Goal: Transaction & Acquisition: Book appointment/travel/reservation

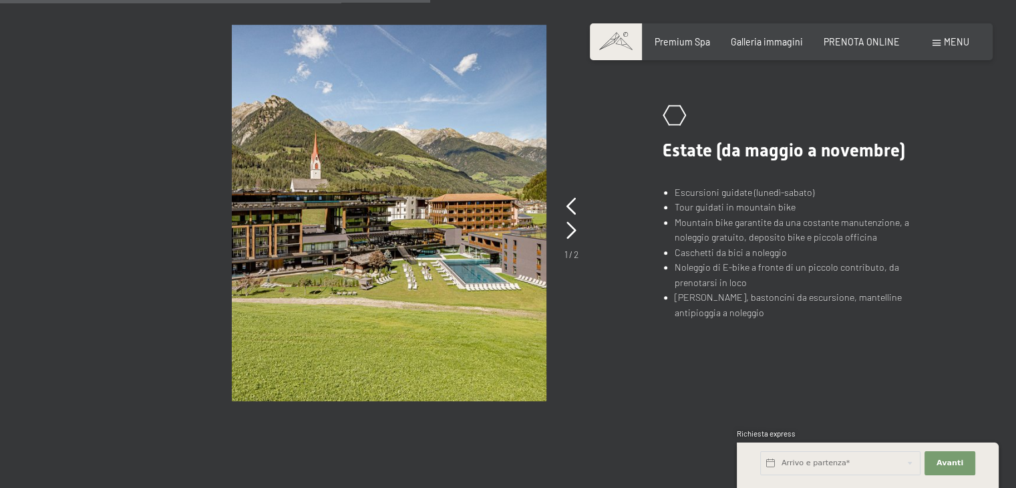
scroll to position [1002, 0]
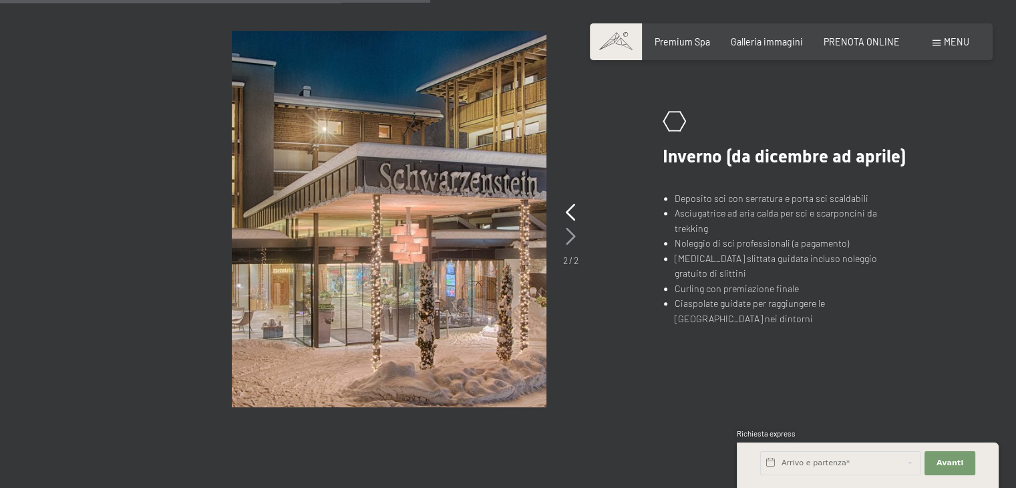
click at [573, 230] on icon at bounding box center [571, 236] width 10 height 17
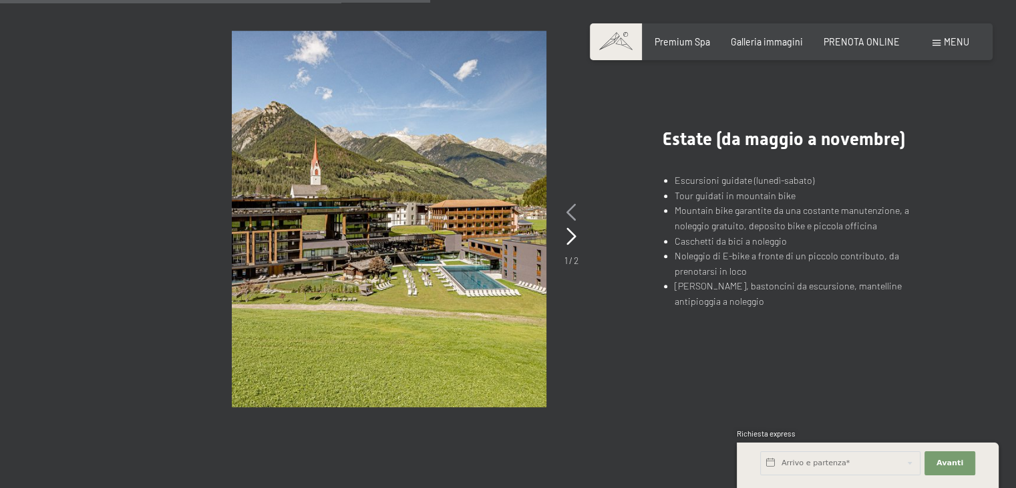
click at [567, 214] on icon at bounding box center [572, 212] width 10 height 17
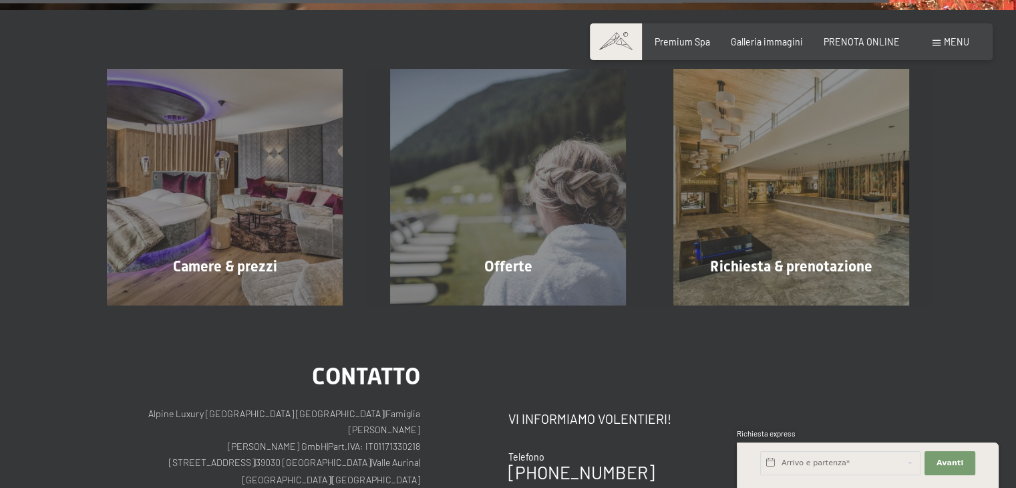
scroll to position [2138, 0]
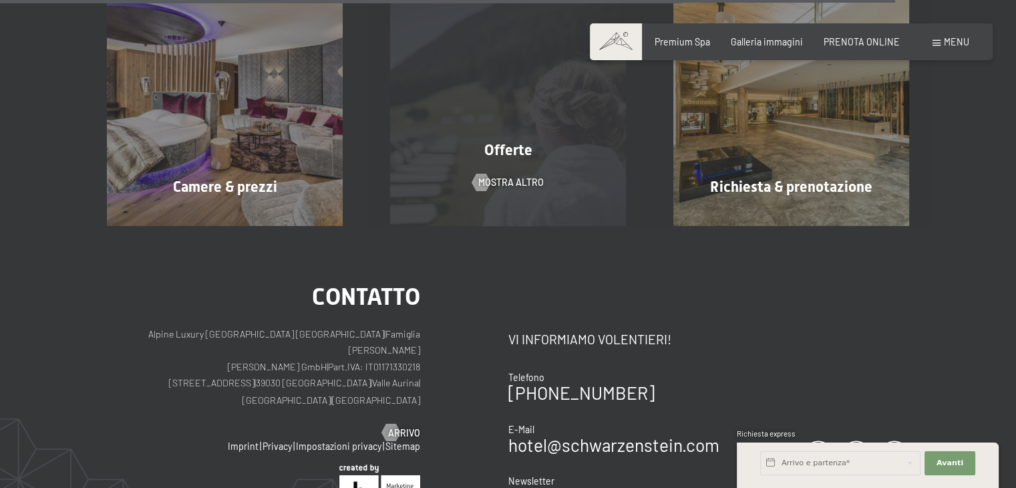
click at [513, 190] on div "Offerte mostra altro" at bounding box center [508, 107] width 283 height 236
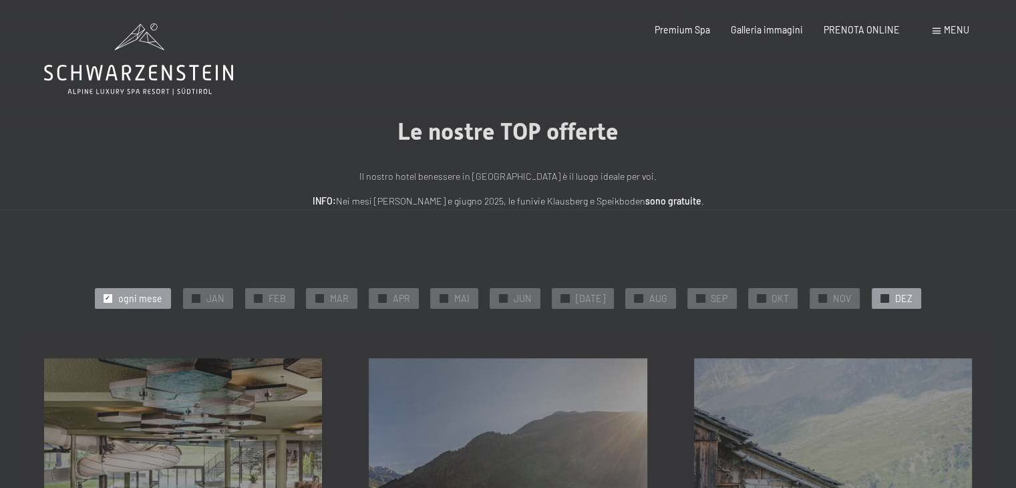
click at [883, 297] on span "✓" at bounding box center [885, 298] width 5 height 8
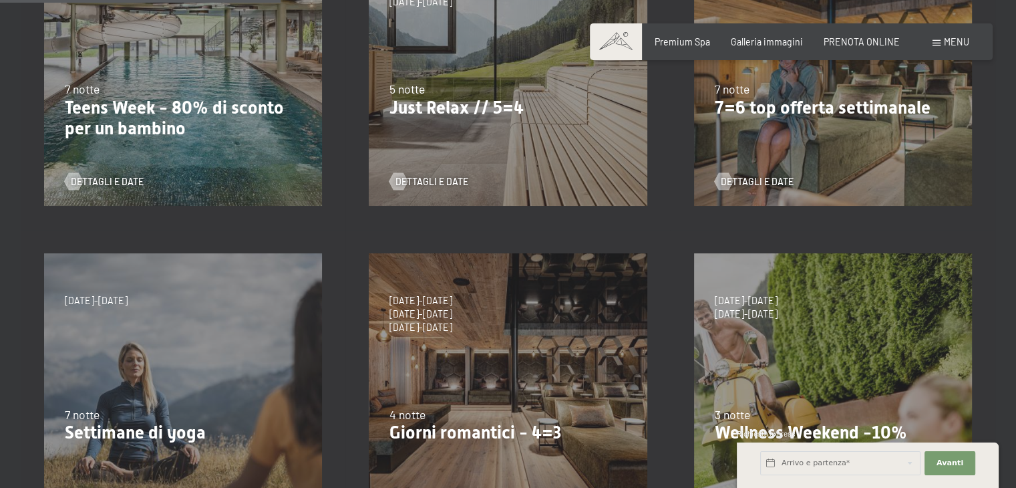
scroll to position [534, 0]
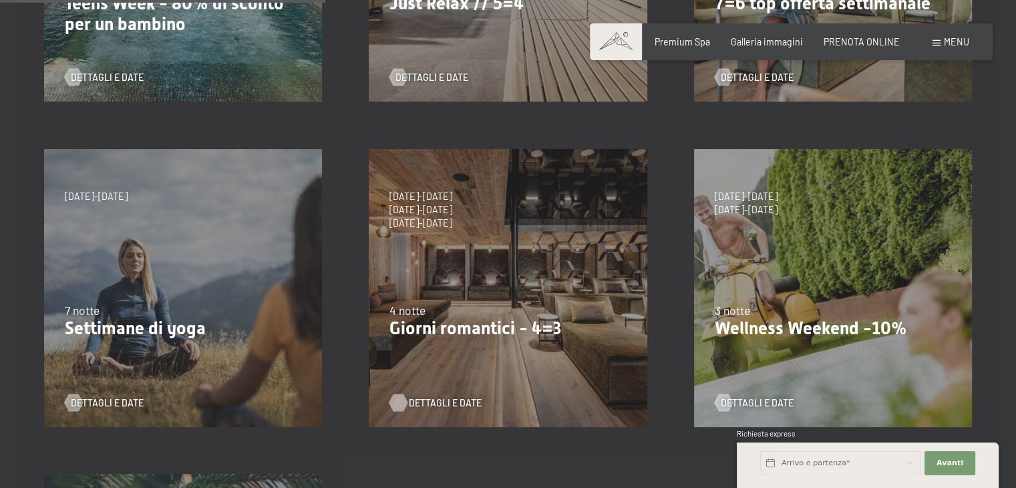
click at [409, 407] on span "Dettagli e Date" at bounding box center [445, 402] width 73 height 13
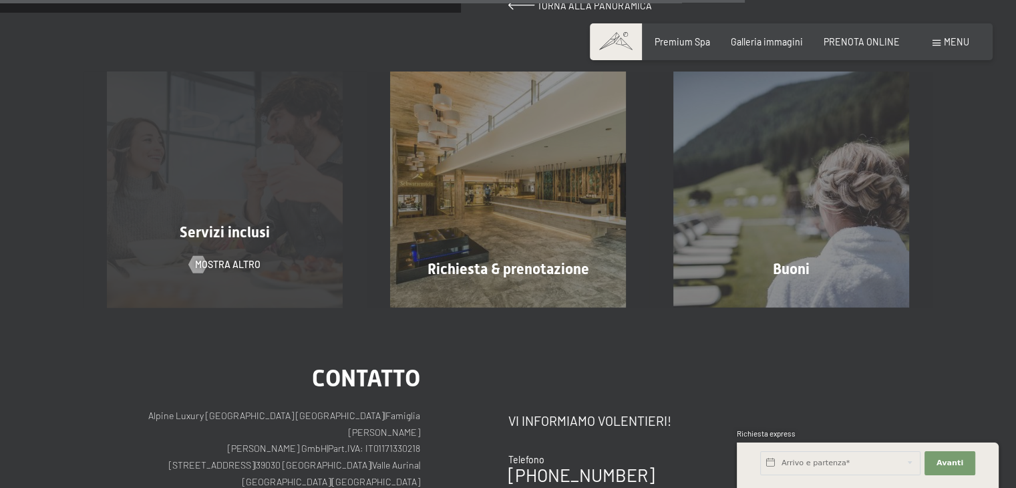
scroll to position [1069, 0]
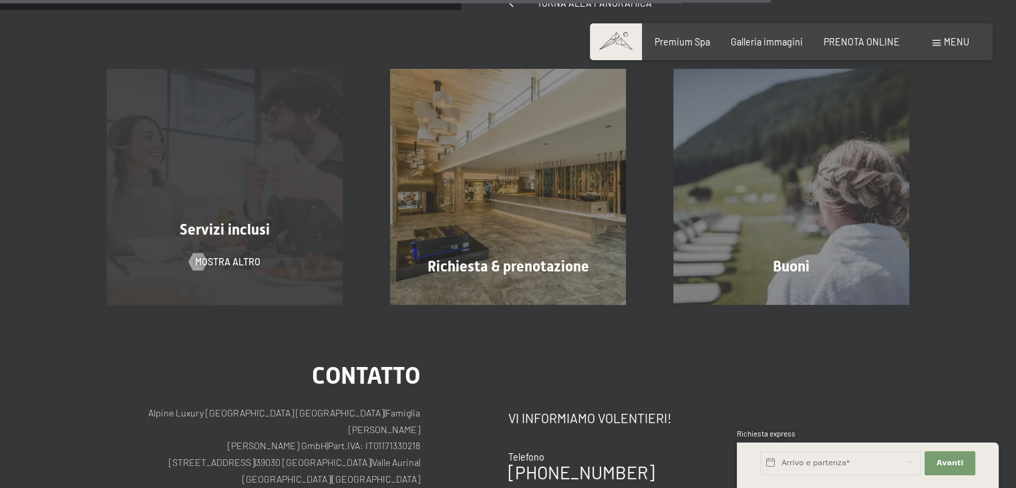
click at [156, 244] on div "Servizi inclusi mostra altro" at bounding box center [225, 187] width 283 height 236
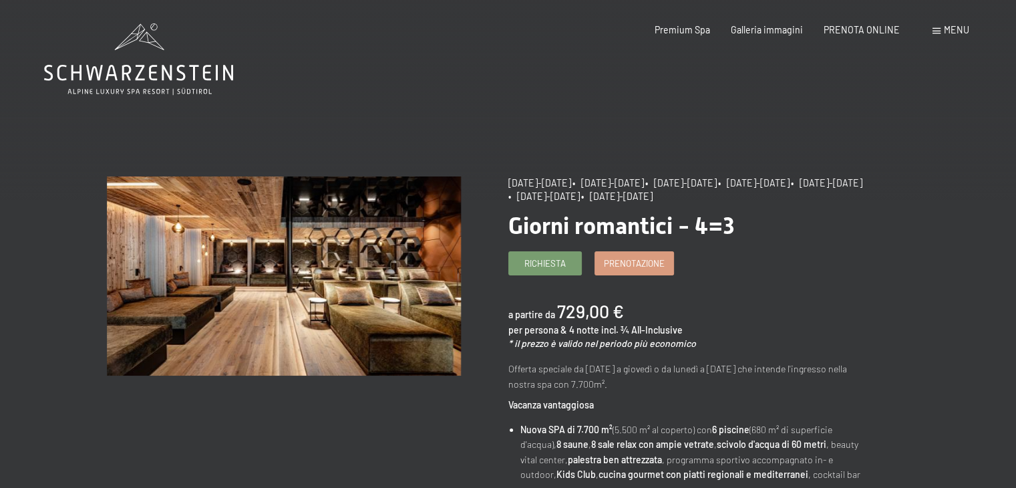
scroll to position [0, 0]
click at [613, 267] on span "Prenotazione" at bounding box center [634, 261] width 61 height 12
click at [529, 257] on span "Richiesta" at bounding box center [544, 261] width 41 height 12
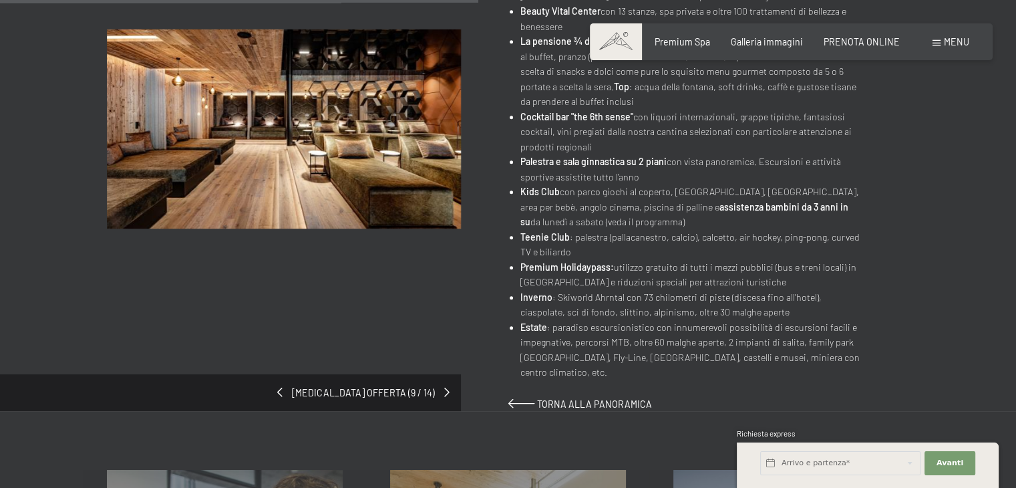
scroll to position [534, 0]
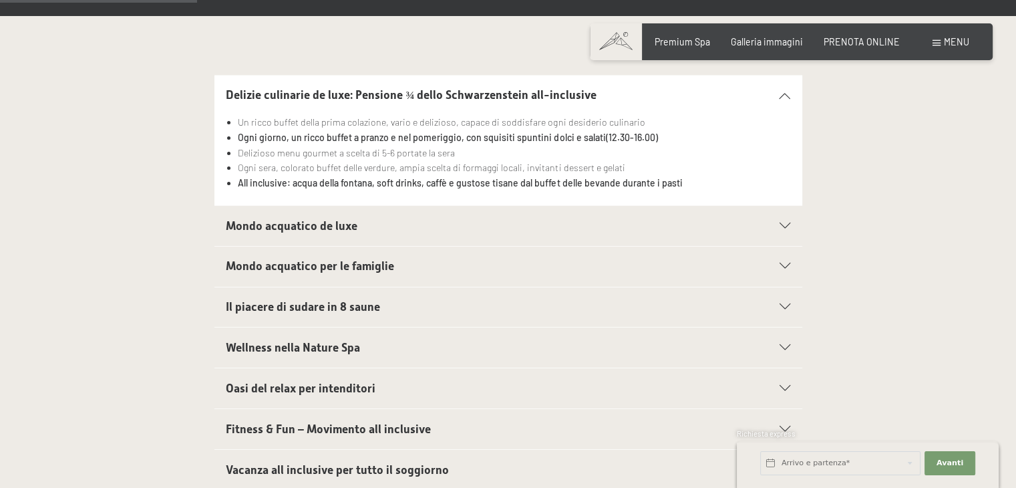
scroll to position [468, 0]
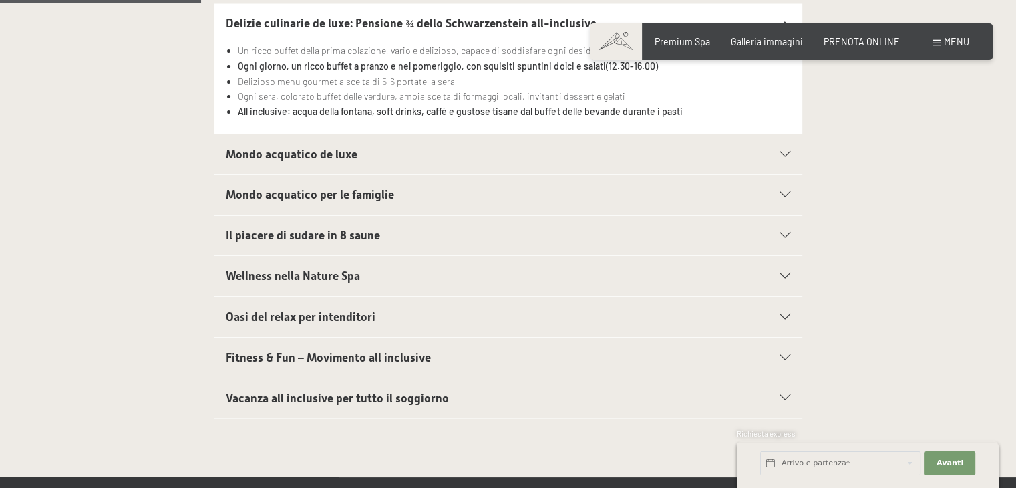
click at [291, 148] on span "Mondo acquatico de luxe" at bounding box center [292, 154] width 132 height 13
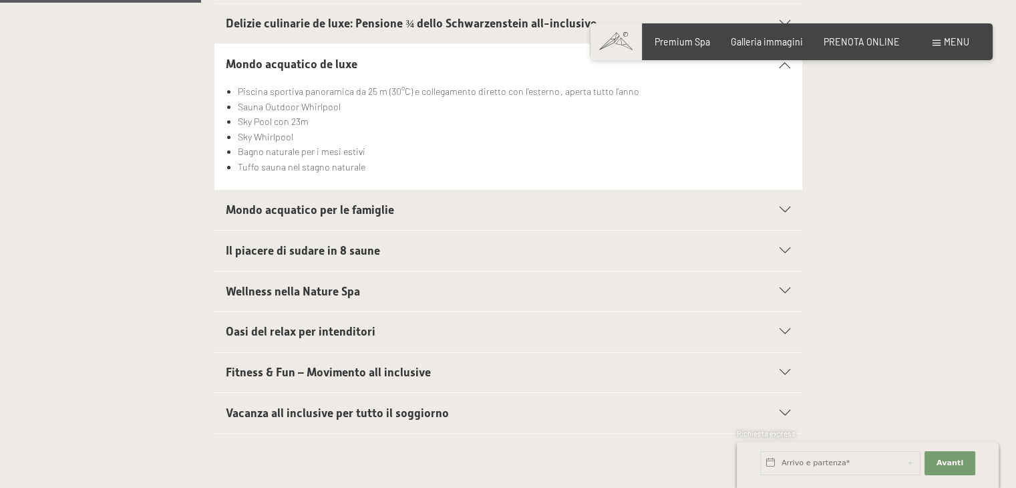
click at [307, 209] on span "Mondo acquatico per le famiglie" at bounding box center [310, 209] width 168 height 13
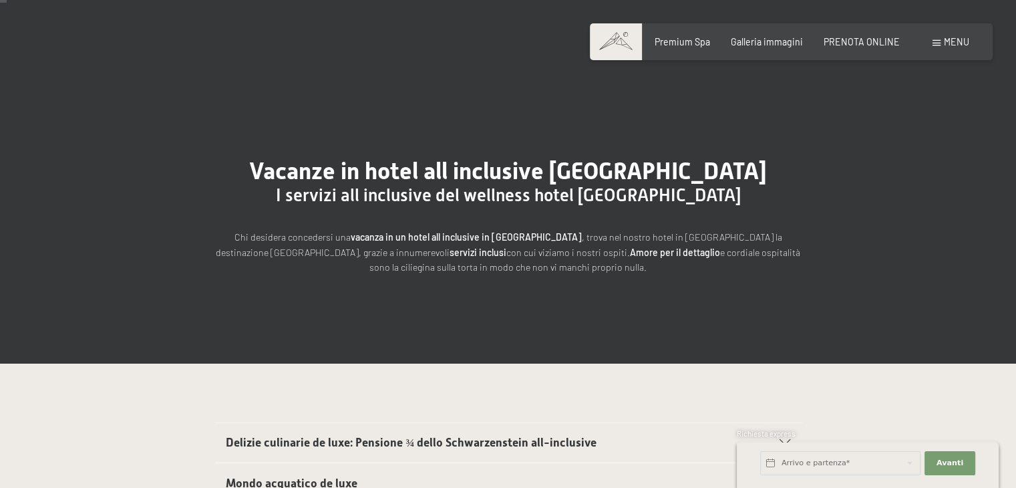
scroll to position [0, 0]
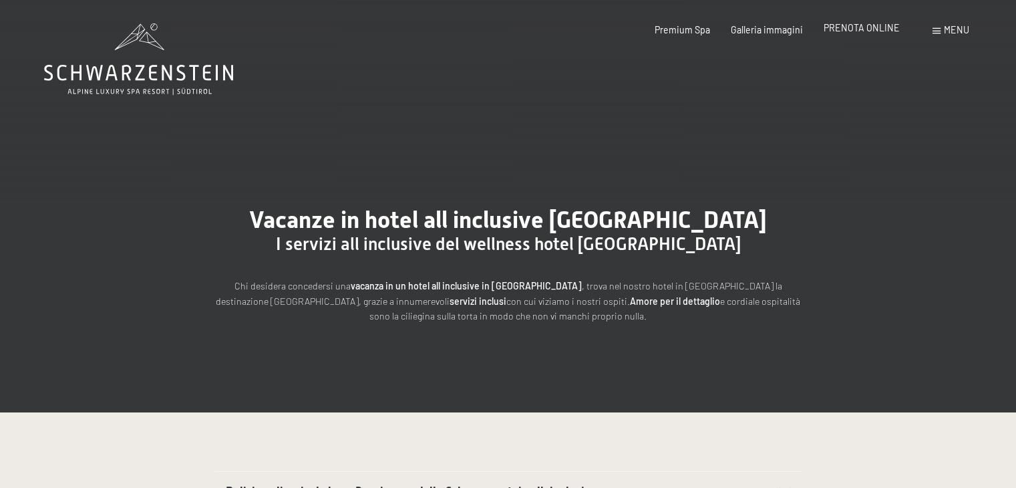
click at [856, 27] on span "PRENOTA ONLINE" at bounding box center [862, 27] width 76 height 11
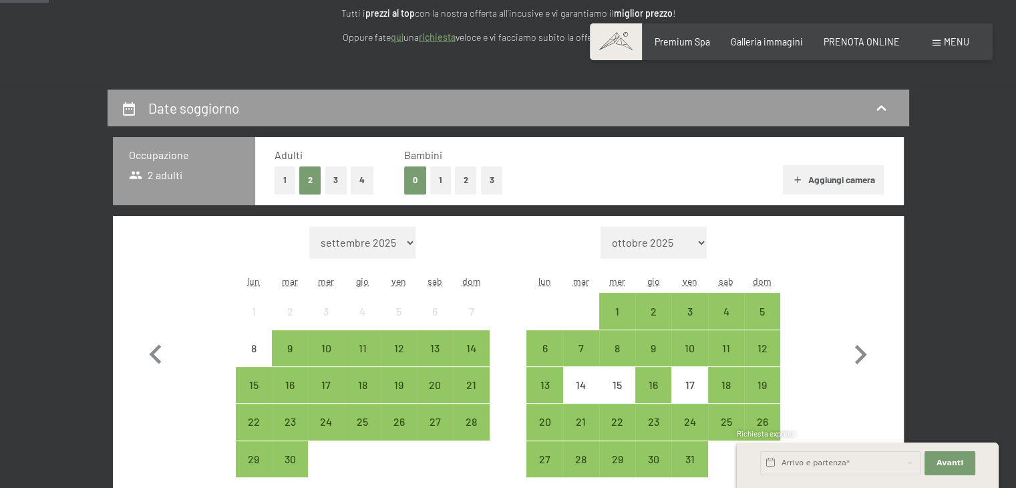
scroll to position [267, 0]
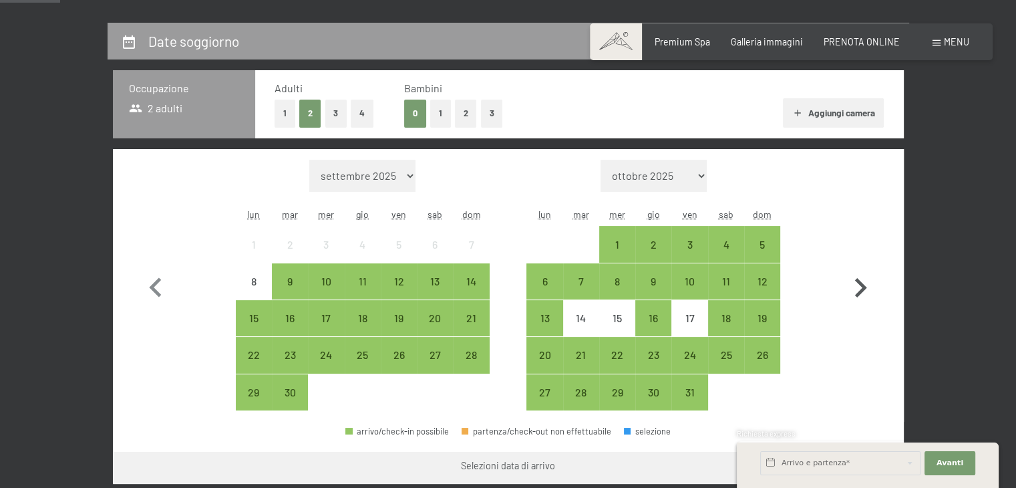
click at [856, 279] on icon "button" at bounding box center [861, 287] width 12 height 19
select select "2025-10-01"
select select "[DATE]"
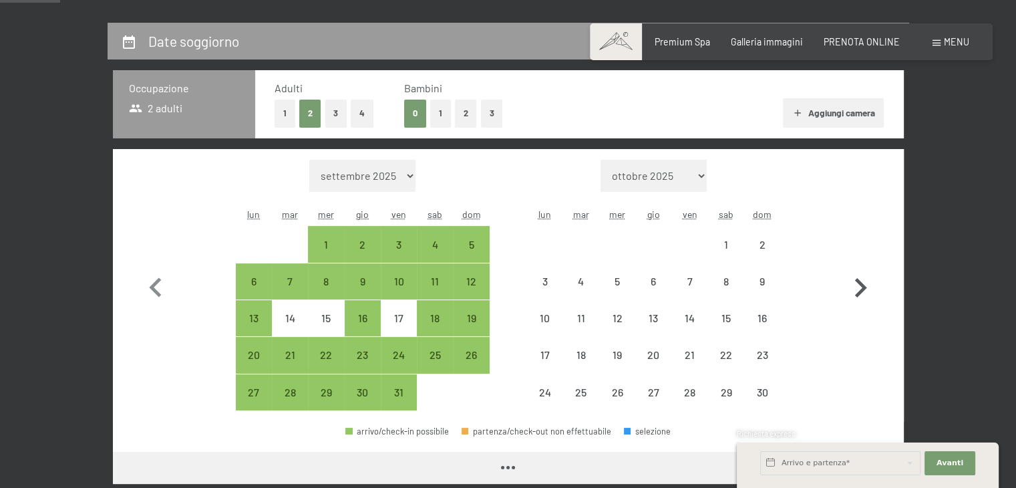
click at [856, 279] on icon "button" at bounding box center [861, 287] width 12 height 19
select select "[DATE]"
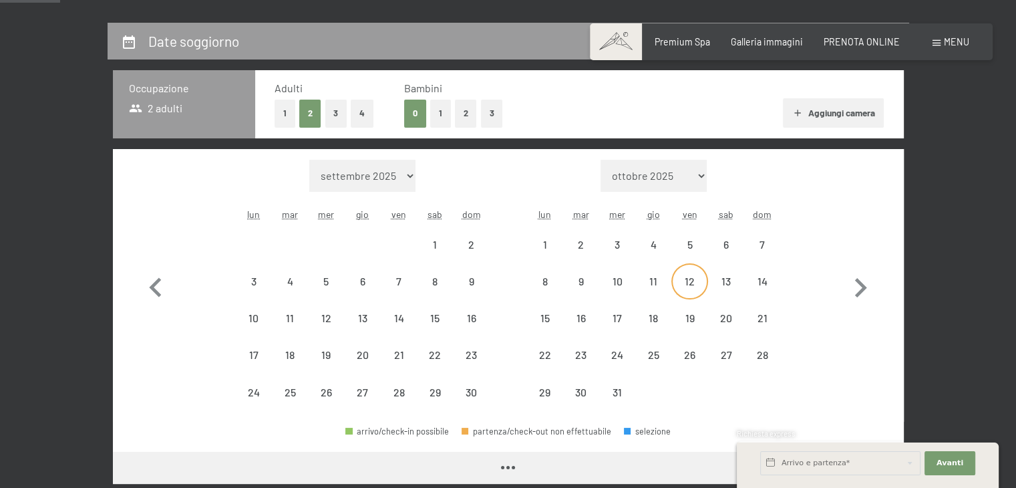
select select "[DATE]"
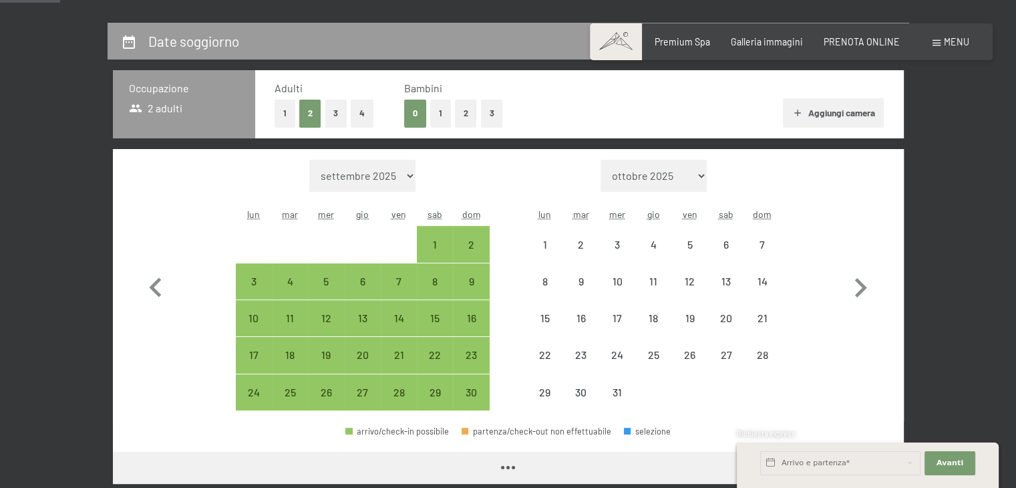
select select "[DATE]"
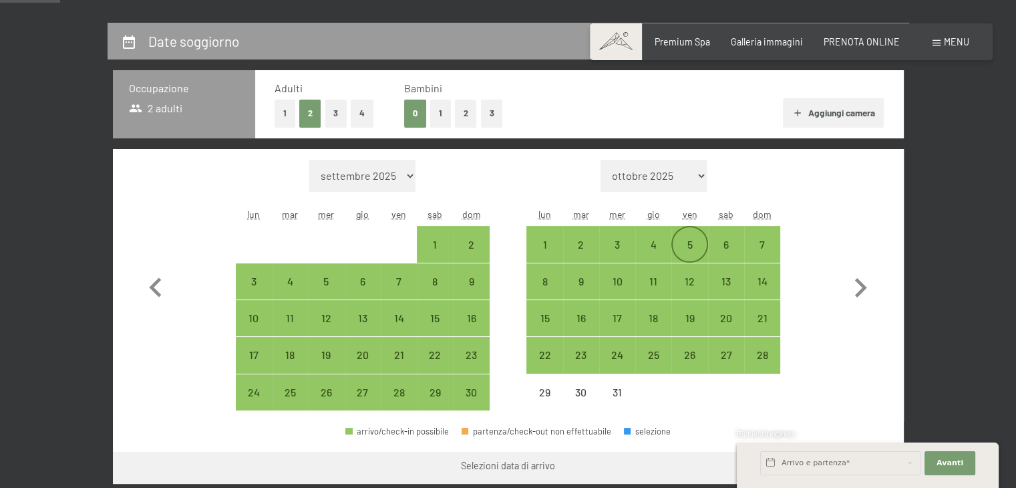
click at [695, 245] on div "5" at bounding box center [689, 255] width 33 height 33
select select "[DATE]"
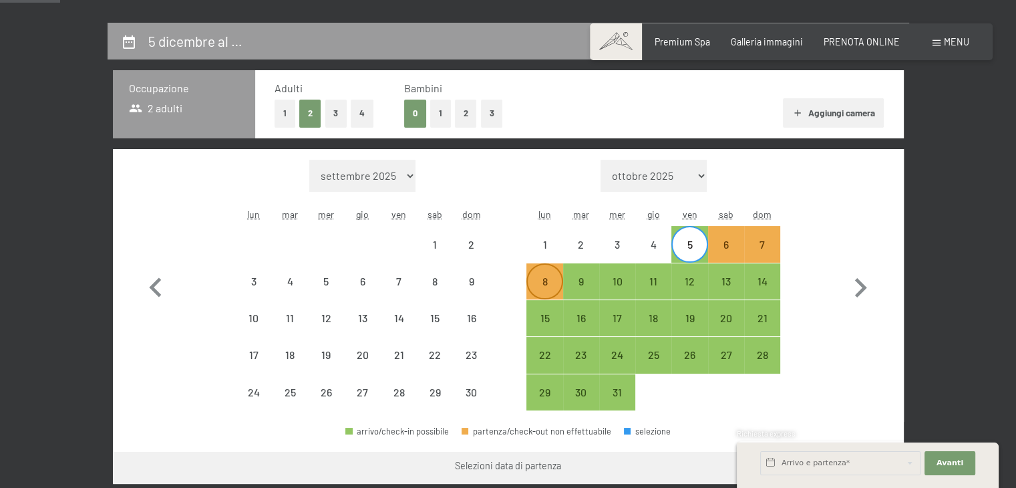
click at [544, 284] on div "8" at bounding box center [544, 292] width 33 height 33
select select "[DATE]"
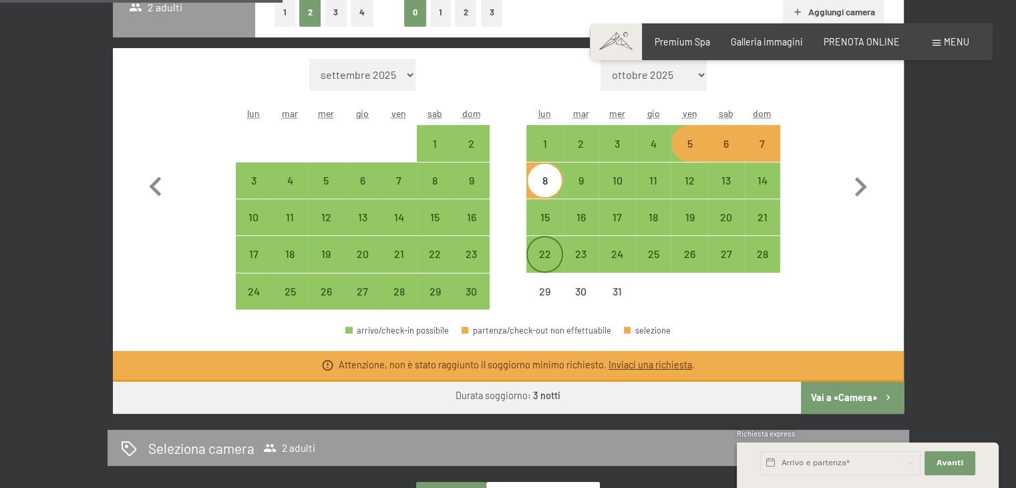
scroll to position [401, 0]
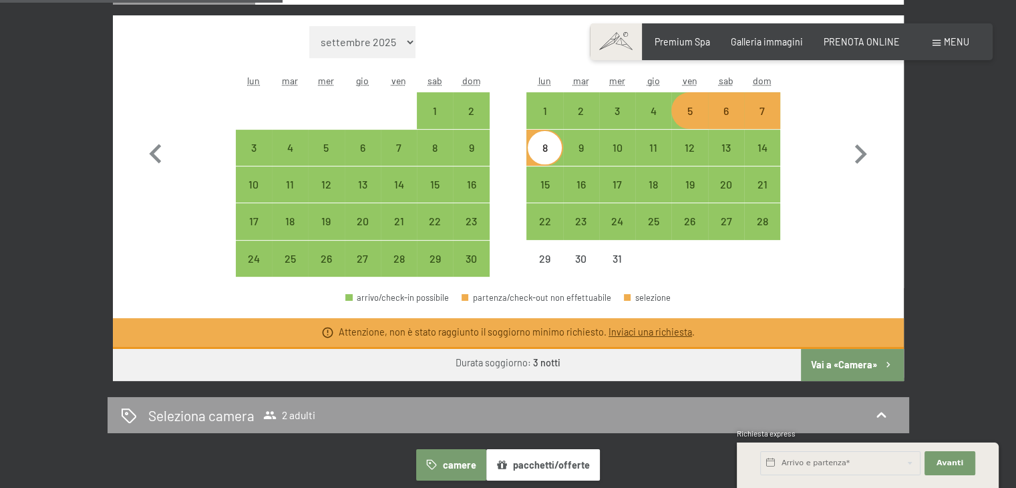
click at [681, 106] on div "5" at bounding box center [689, 122] width 33 height 33
select select "[DATE]"
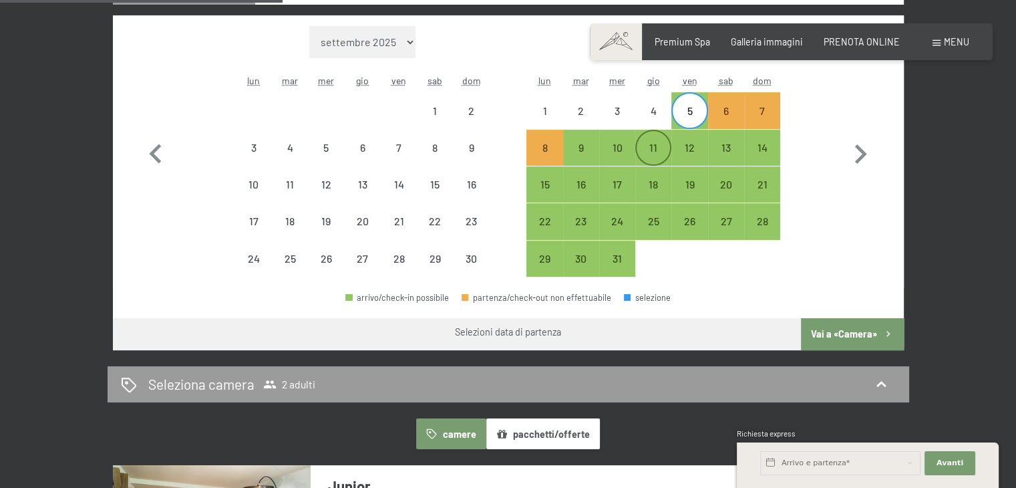
click at [649, 158] on div "11" at bounding box center [653, 158] width 33 height 33
select select "2025-11-01"
select select "2025-12-01"
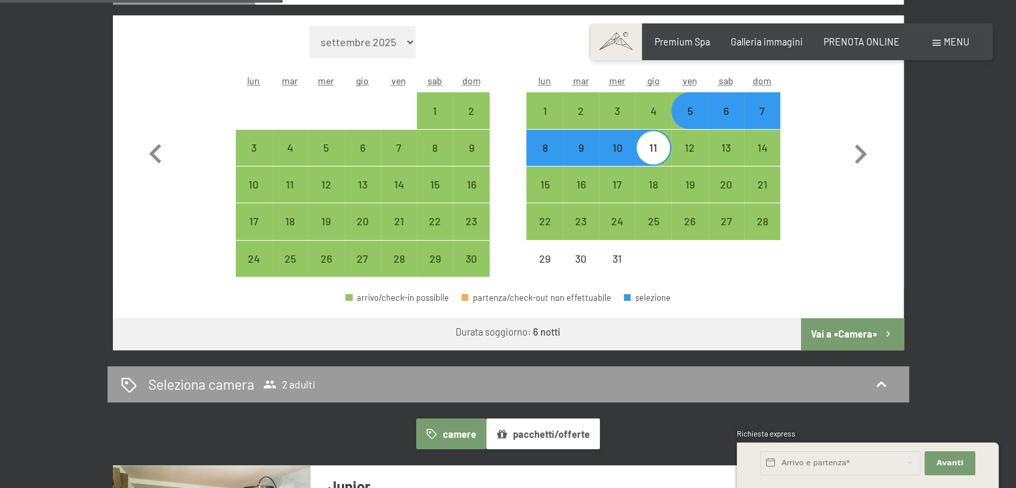
click at [685, 116] on div "5" at bounding box center [689, 122] width 33 height 33
select select "2025-11-01"
select select "2025-12-01"
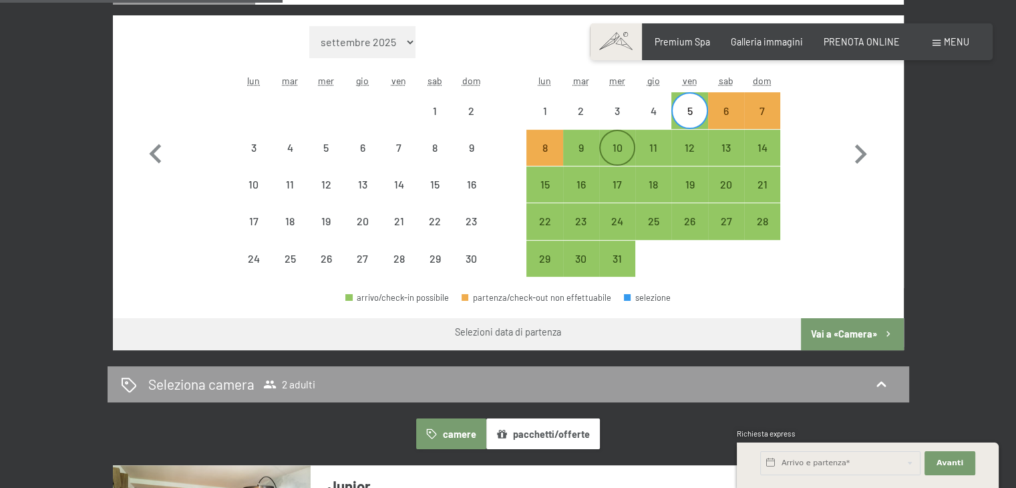
click at [624, 145] on div "10" at bounding box center [617, 158] width 33 height 33
select select "2025-11-01"
select select "2025-12-01"
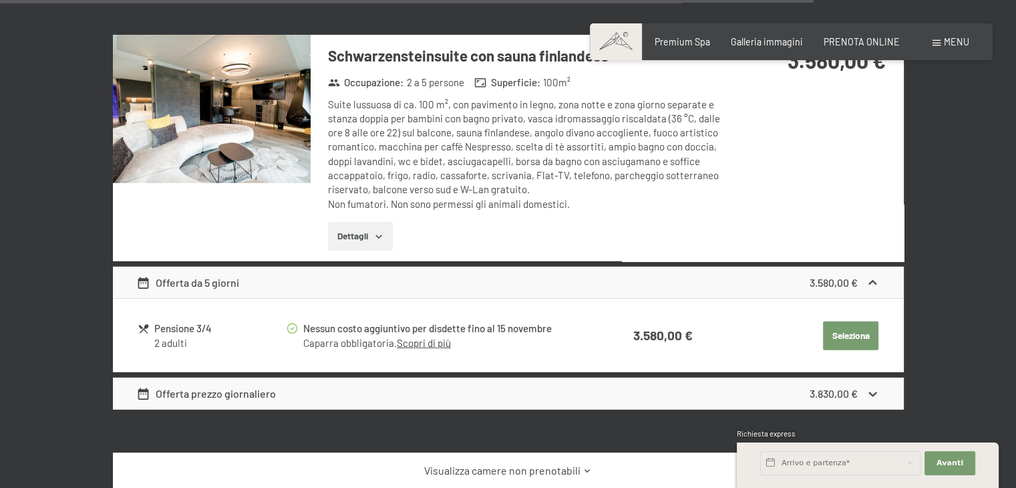
scroll to position [3541, 0]
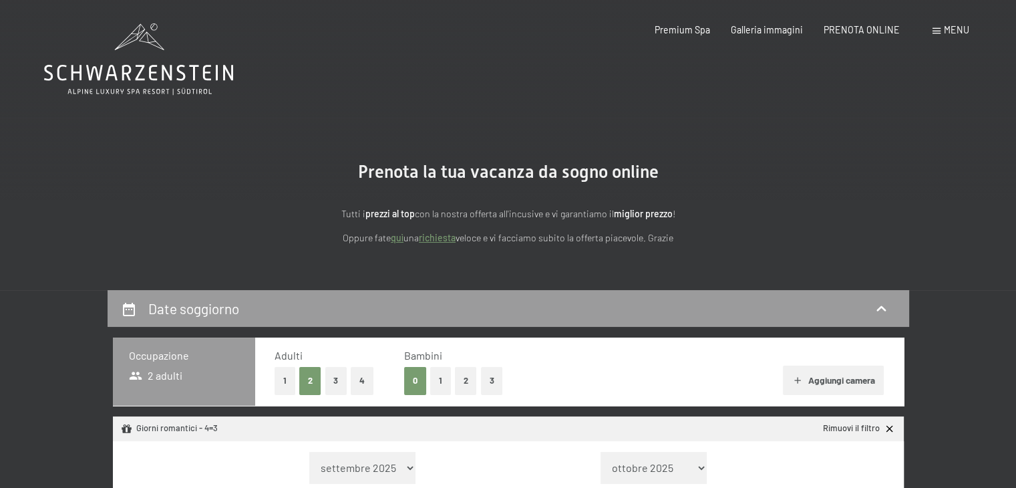
select select "[DATE]"
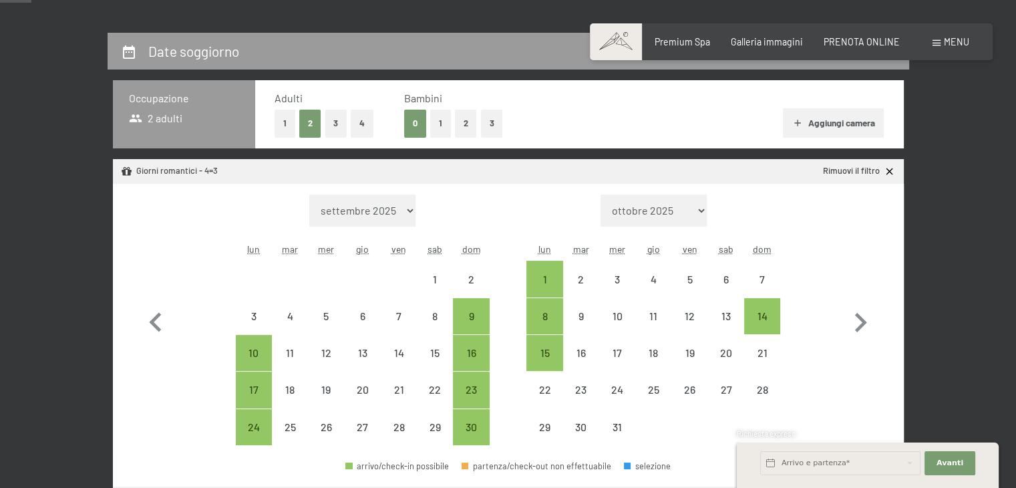
scroll to position [334, 0]
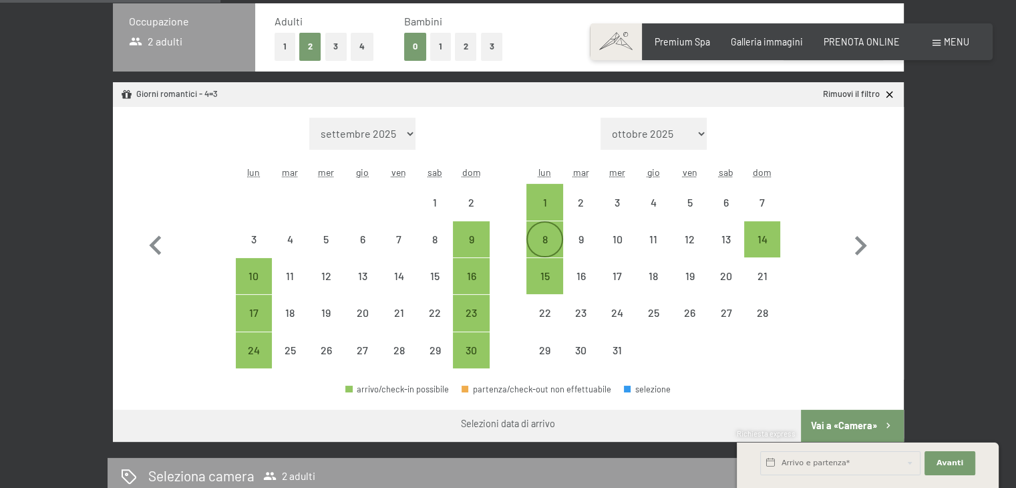
click at [543, 231] on div "8" at bounding box center [544, 238] width 33 height 33
select select "[DATE]"
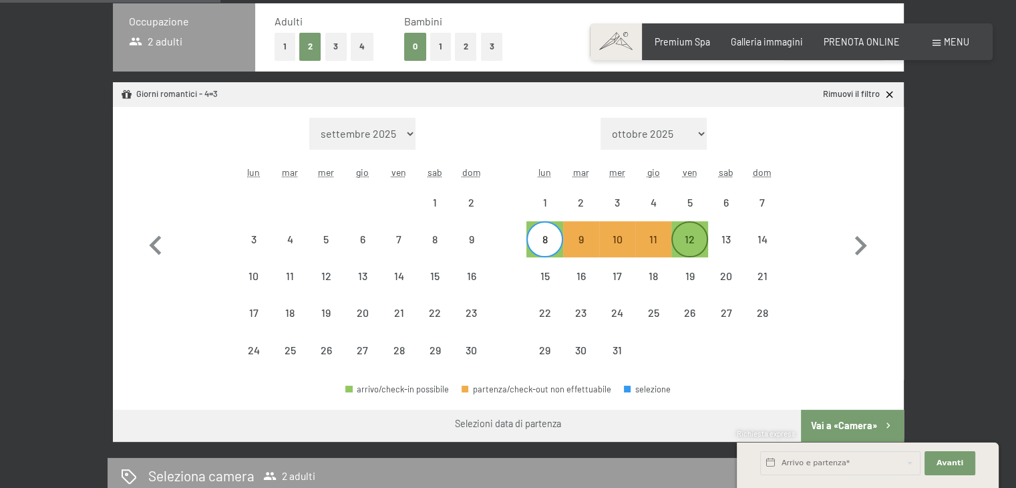
click at [705, 243] on div "12" at bounding box center [689, 250] width 33 height 33
select select "[DATE]"
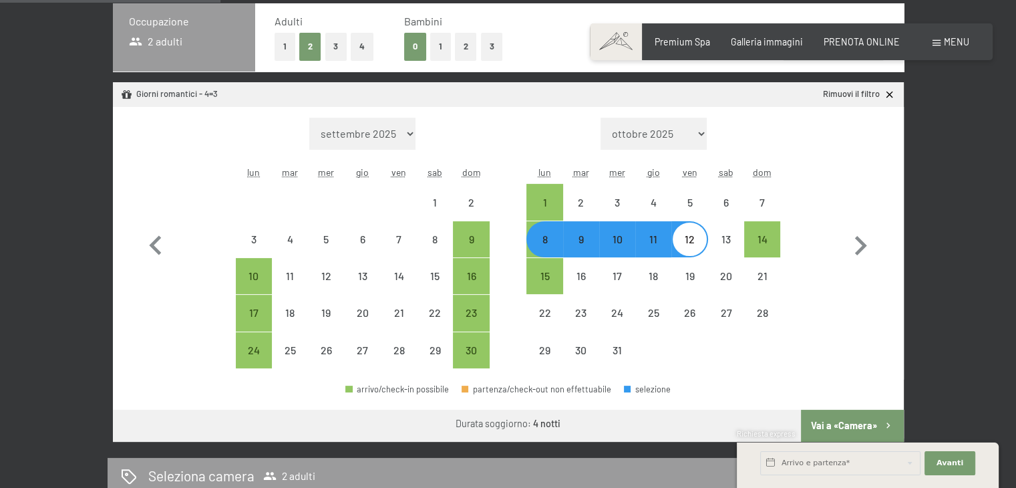
select select "[DATE]"
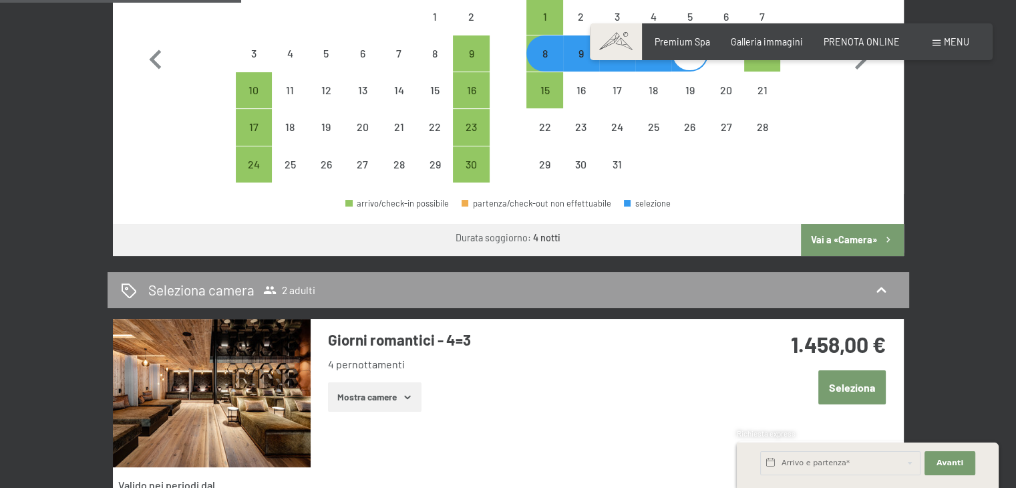
scroll to position [668, 0]
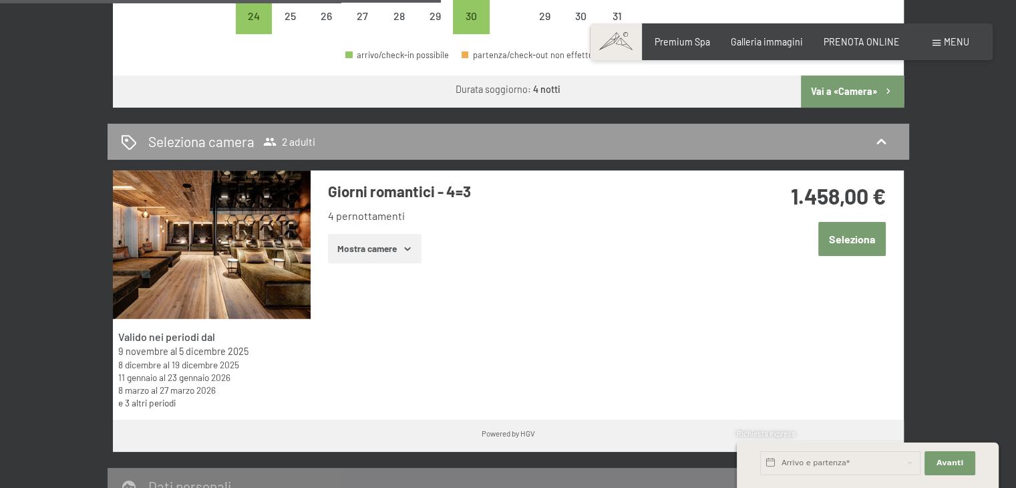
click at [408, 253] on icon "button" at bounding box center [407, 248] width 11 height 11
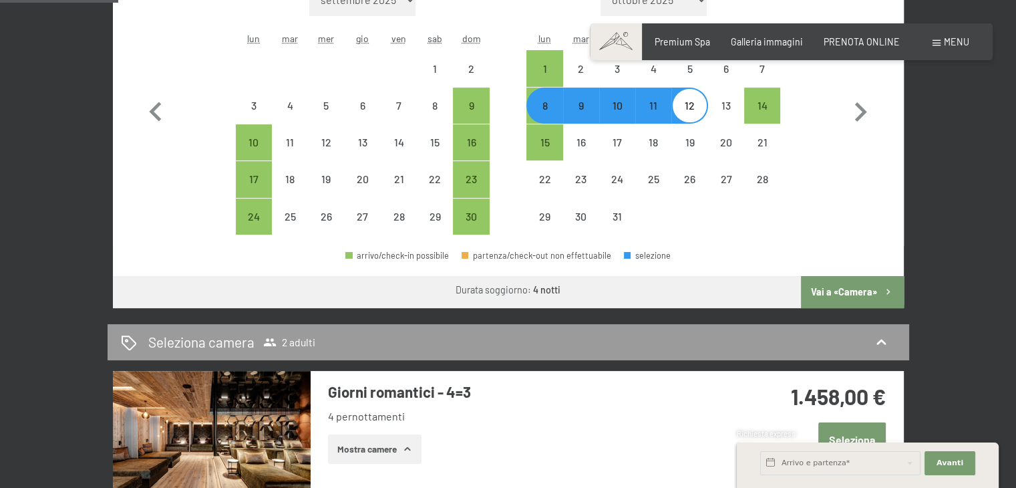
scroll to position [735, 0]
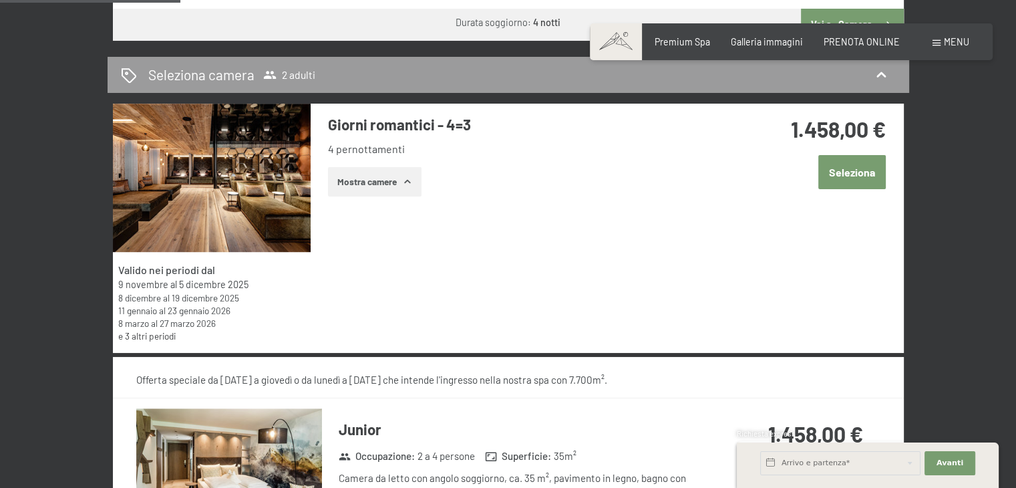
click at [350, 180] on button "Mostra camere" at bounding box center [375, 181] width 94 height 29
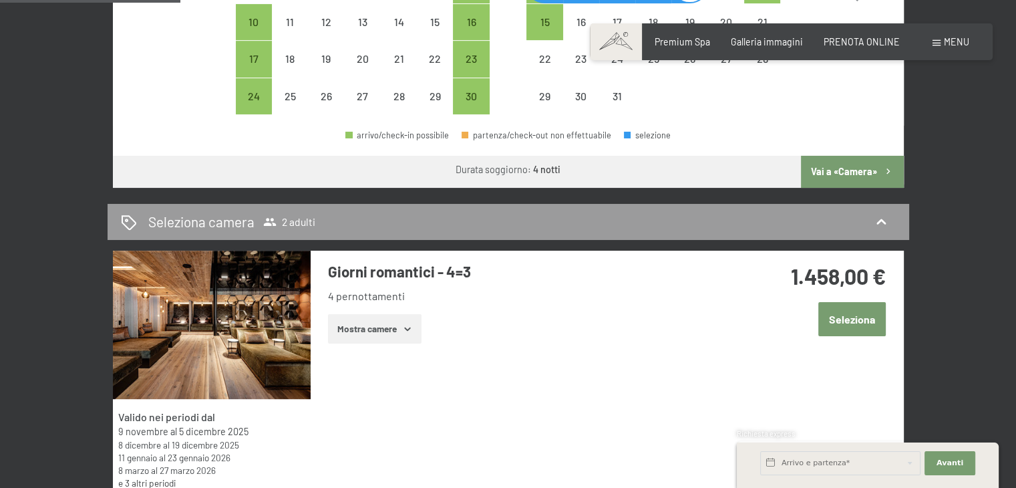
scroll to position [468, 0]
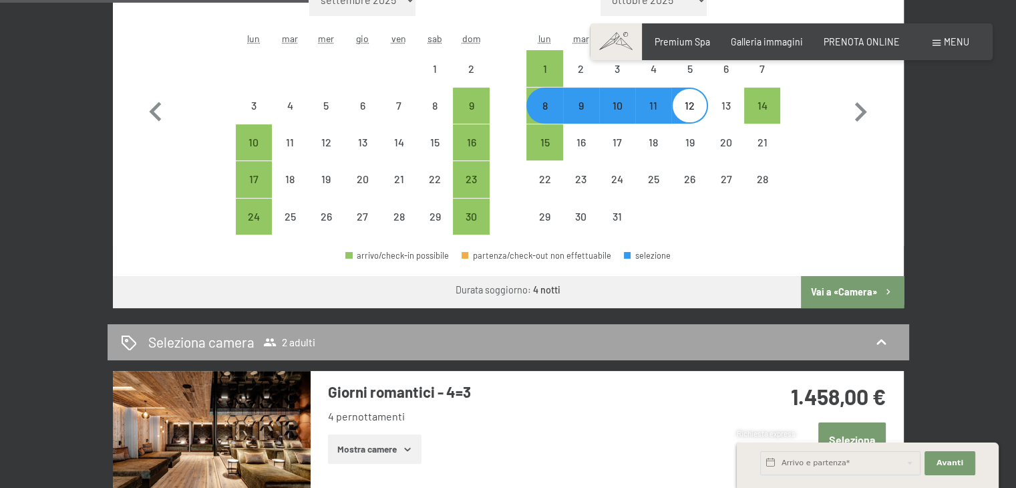
click at [896, 347] on div "Seleziona camera 2 adulti" at bounding box center [509, 342] width 802 height 37
select select "2025-11-01"
select select "2025-12-01"
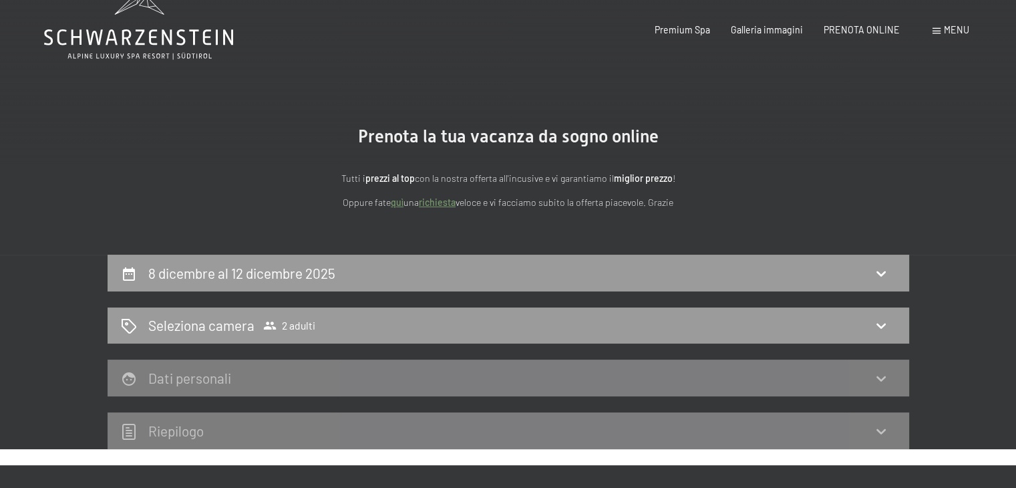
scroll to position [0, 0]
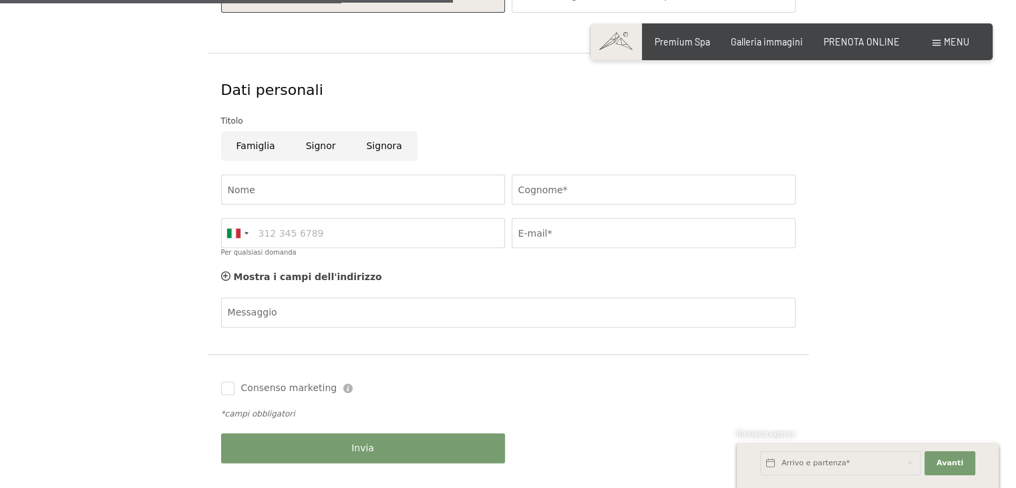
scroll to position [668, 0]
